Goal: Consume media (video, audio): Consume media (video, audio)

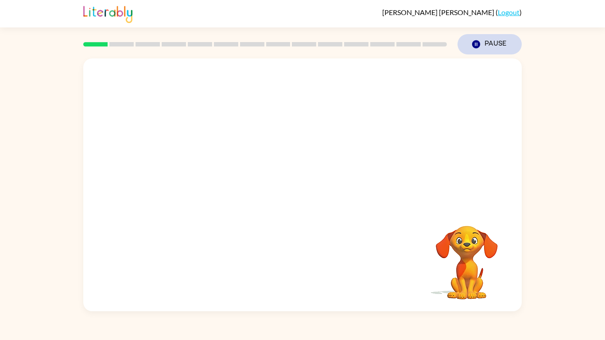
click at [482, 43] on button "Pause Pause" at bounding box center [489, 44] width 64 height 20
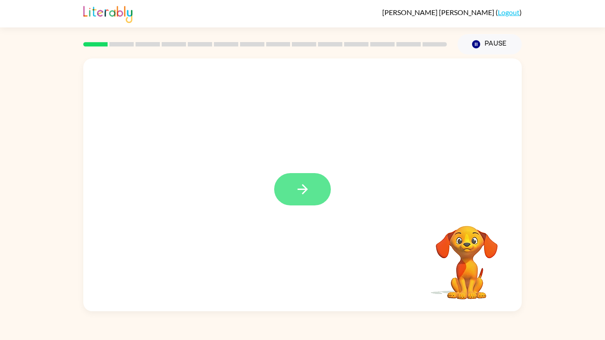
click at [316, 180] on button "button" at bounding box center [302, 189] width 57 height 32
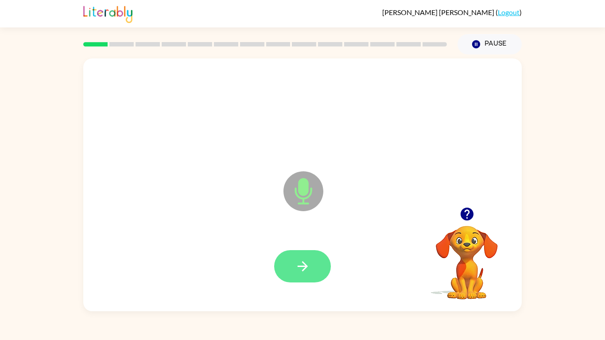
click at [303, 257] on button "button" at bounding box center [302, 266] width 57 height 32
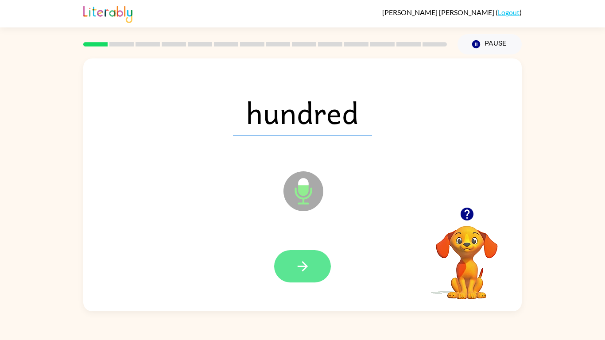
click at [310, 265] on button "button" at bounding box center [302, 266] width 57 height 32
click at [310, 266] on button "button" at bounding box center [302, 266] width 57 height 32
click at [299, 271] on icon "button" at bounding box center [302, 266] width 15 height 15
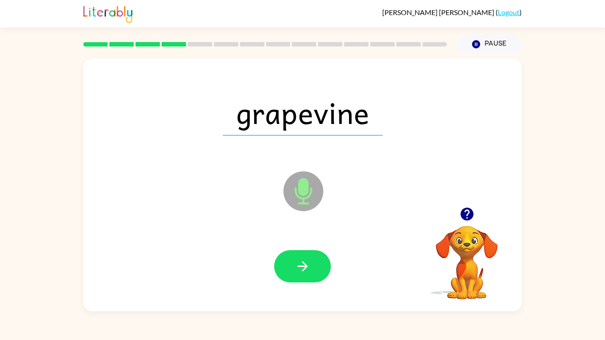
click at [299, 271] on icon "button" at bounding box center [302, 266] width 15 height 15
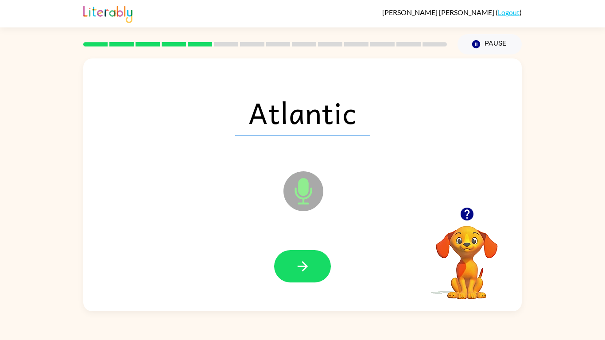
click at [299, 271] on icon "button" at bounding box center [302, 266] width 15 height 15
click at [464, 213] on icon "button" at bounding box center [466, 214] width 13 height 13
click at [465, 215] on icon "button" at bounding box center [466, 214] width 13 height 13
click at [465, 213] on icon "button" at bounding box center [466, 214] width 13 height 13
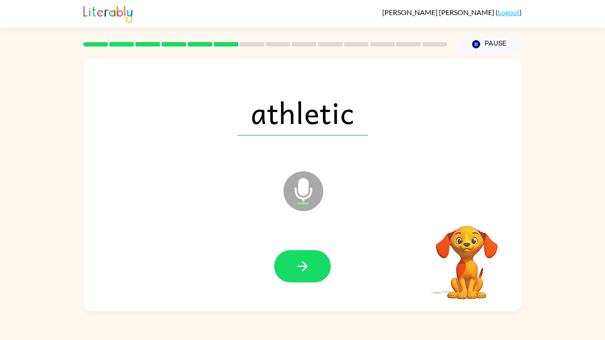
click at [465, 214] on video "Your browser must support playing .mp4 files to use Literably. Please try using…" at bounding box center [466, 256] width 89 height 89
click at [465, 214] on icon "button" at bounding box center [466, 214] width 13 height 13
click at [465, 214] on video "Your browser must support playing .mp4 files to use Literably. Please try using…" at bounding box center [466, 256] width 89 height 89
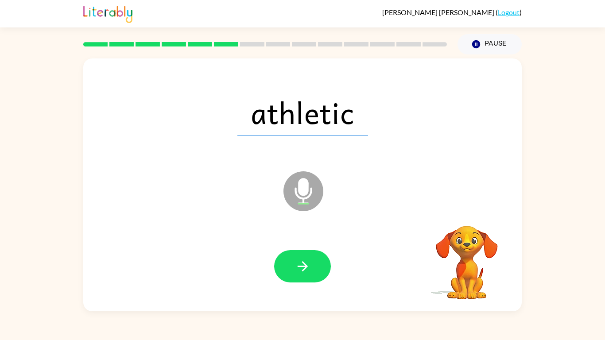
click at [464, 215] on video "Your browser must support playing .mp4 files to use Literably. Please try using…" at bounding box center [466, 256] width 89 height 89
click at [464, 215] on icon "button" at bounding box center [466, 214] width 13 height 13
click at [295, 272] on icon "button" at bounding box center [302, 266] width 15 height 15
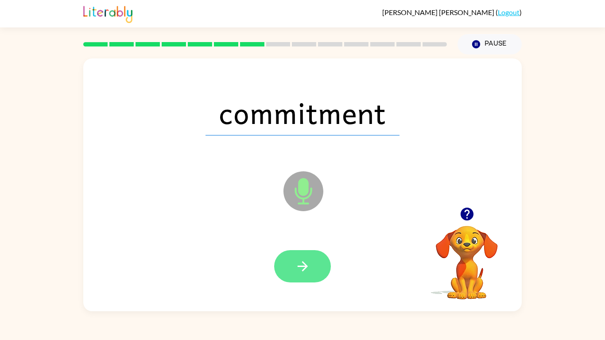
click at [295, 271] on icon "button" at bounding box center [302, 266] width 15 height 15
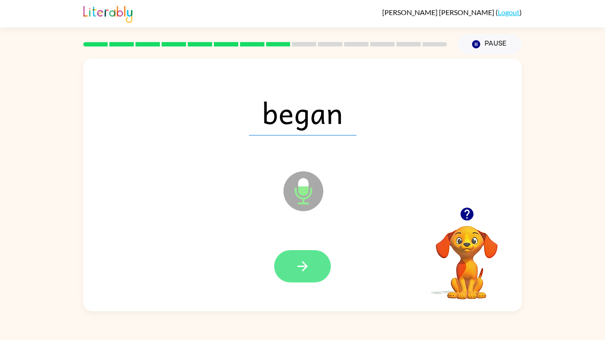
click at [287, 258] on button "button" at bounding box center [302, 266] width 57 height 32
click at [298, 266] on icon "button" at bounding box center [302, 266] width 10 height 10
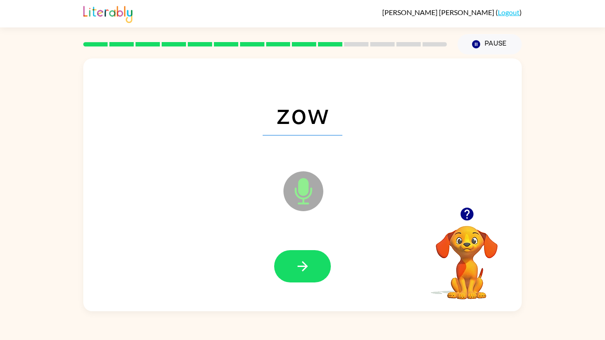
click at [298, 266] on icon "button" at bounding box center [302, 266] width 10 height 10
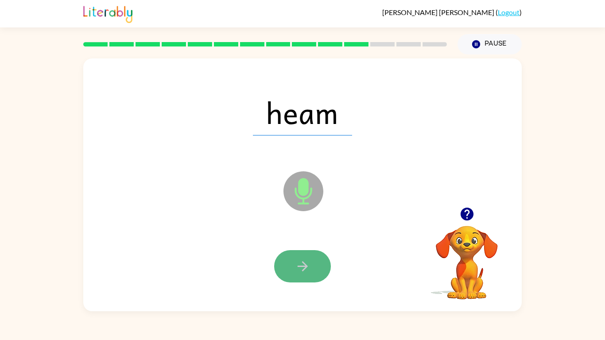
click at [283, 265] on button "button" at bounding box center [302, 266] width 57 height 32
click at [283, 266] on button "button" at bounding box center [302, 266] width 57 height 32
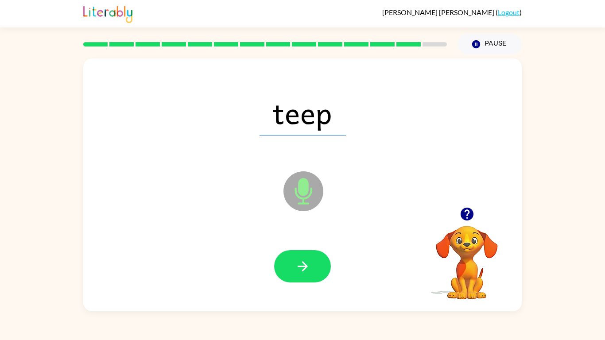
click at [283, 266] on button "button" at bounding box center [302, 266] width 57 height 32
